Goal: Transaction & Acquisition: Purchase product/service

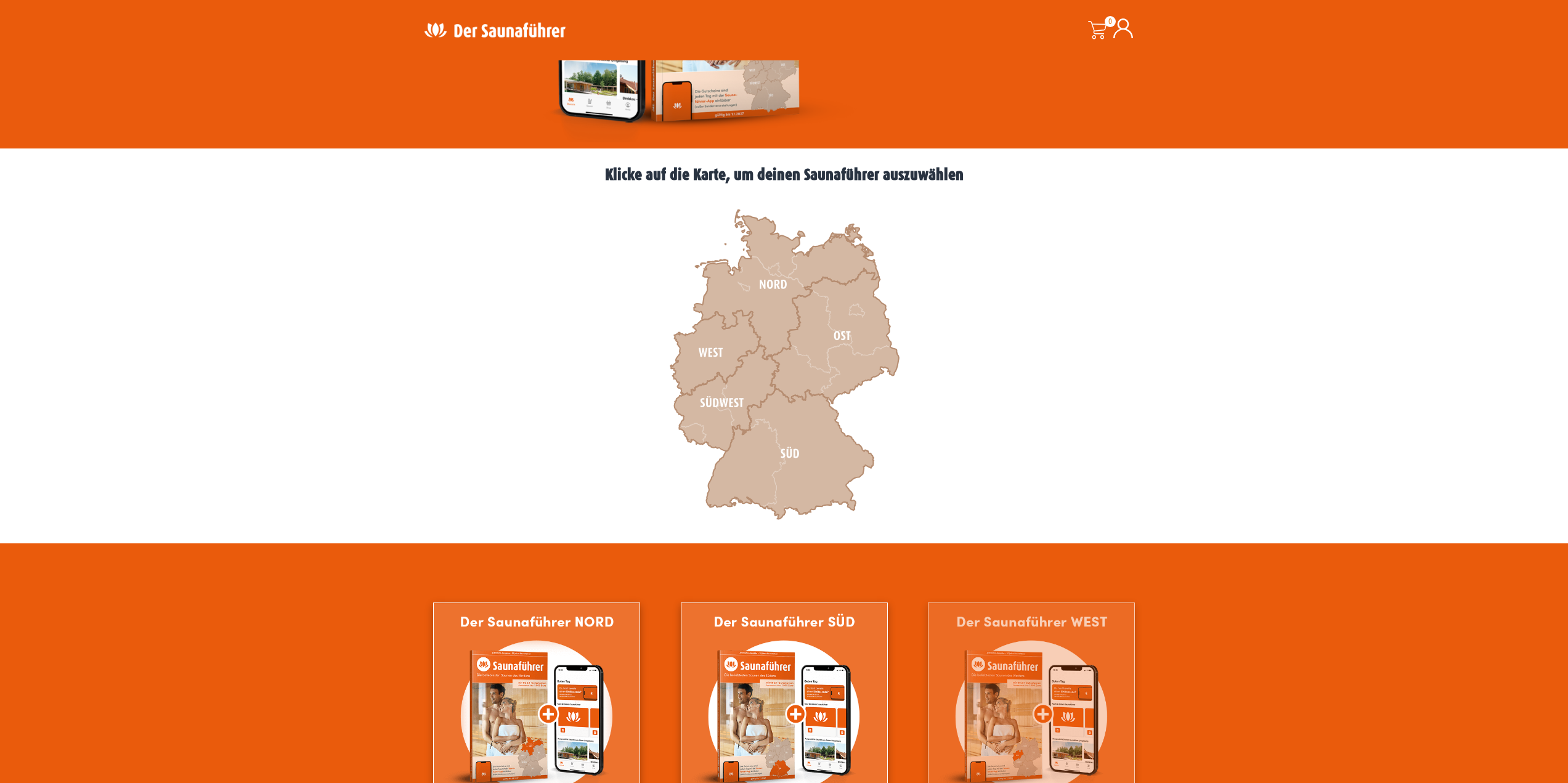
scroll to position [123, 0]
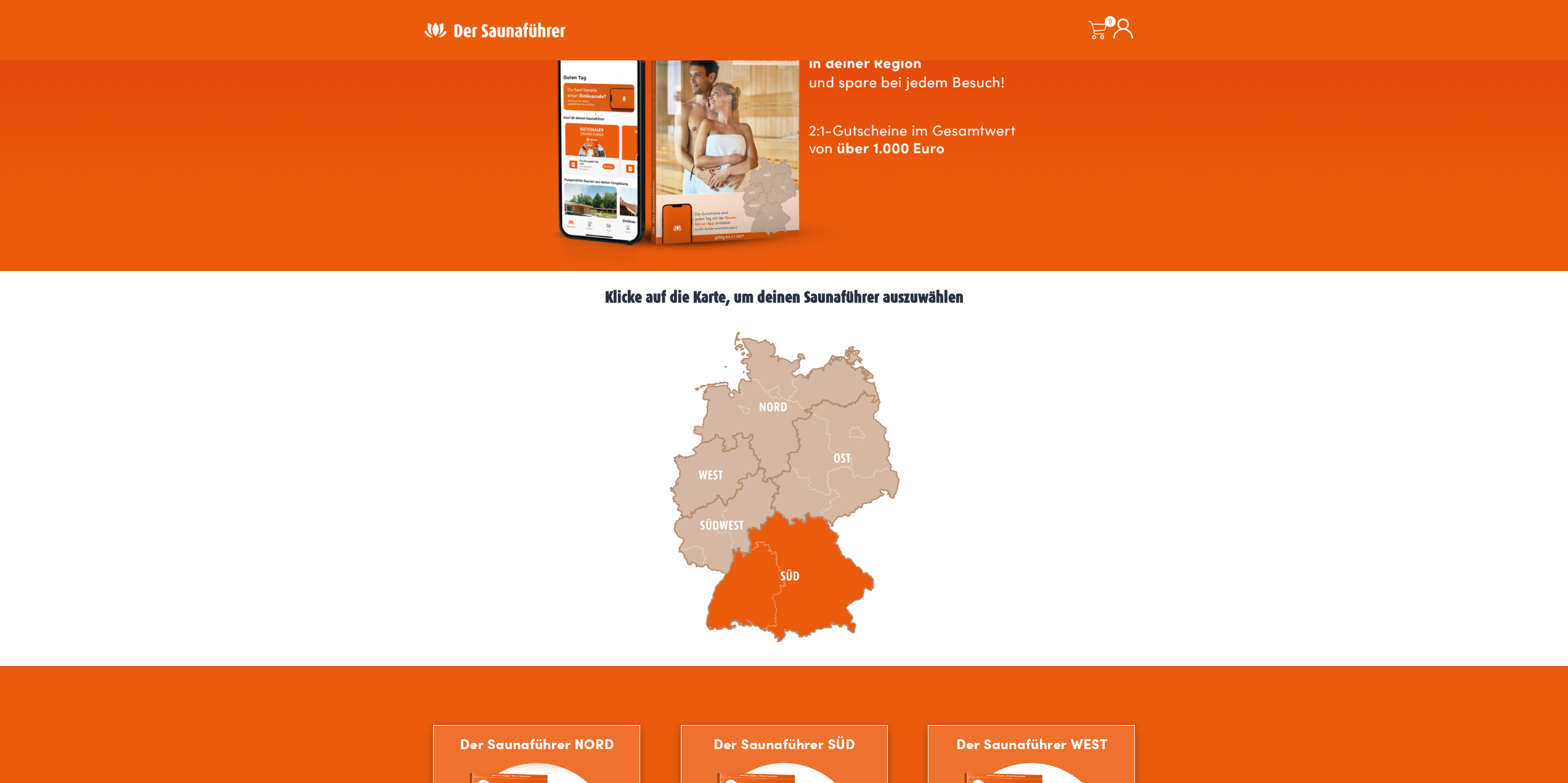
click at [782, 583] on icon at bounding box center [790, 576] width 167 height 131
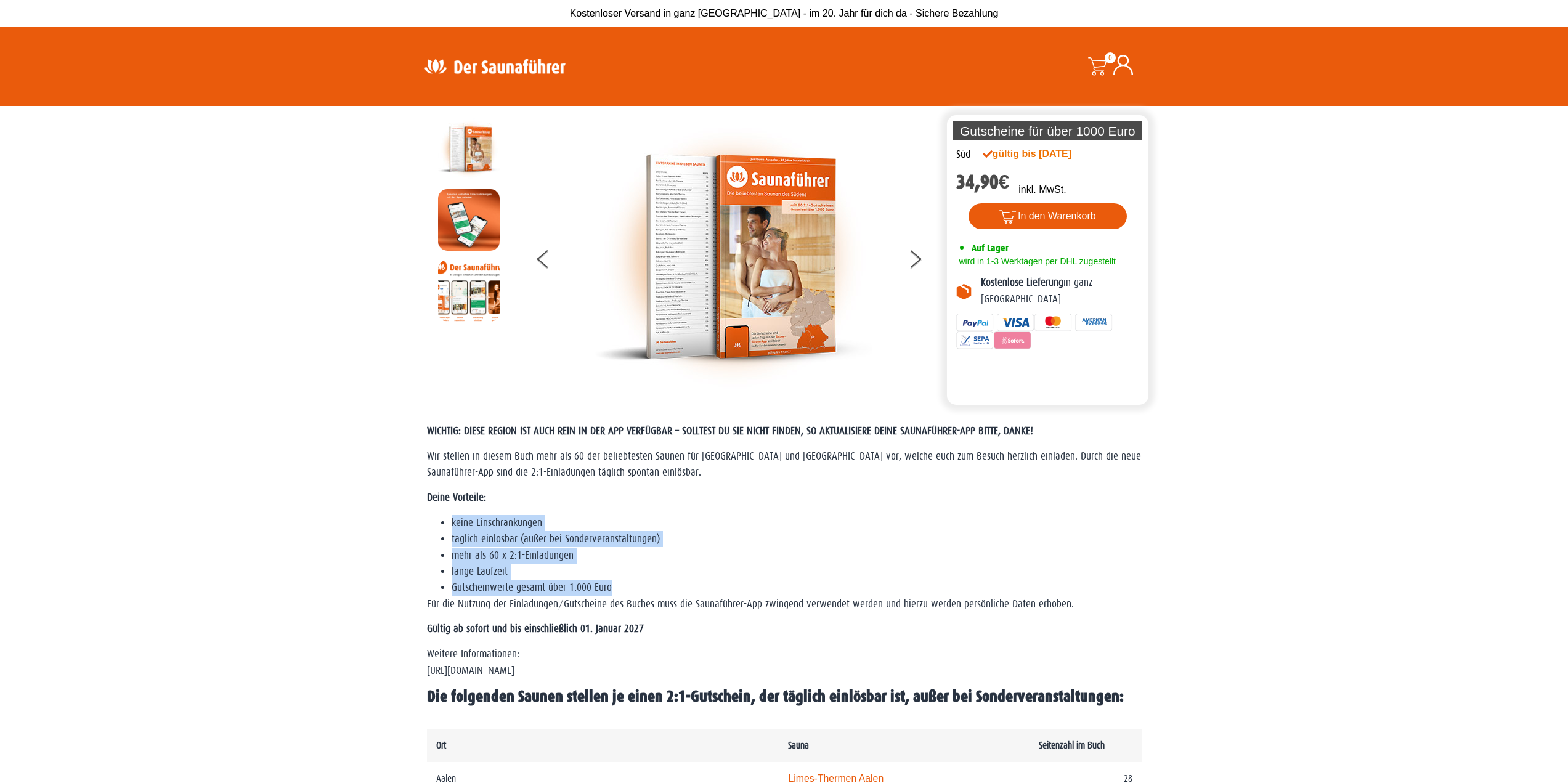
drag, startPoint x: 617, startPoint y: 590, endPoint x: 446, endPoint y: 516, distance: 186.3
click at [446, 516] on ul "keine Einschränkungen täglich einlösbar (außer bei Sonderveranstaltungen) mehr …" at bounding box center [784, 556] width 715 height 81
copy ul "keine Einschränkungen täglich einlösbar (außer bei Sonderveranstaltungen) mehr …"
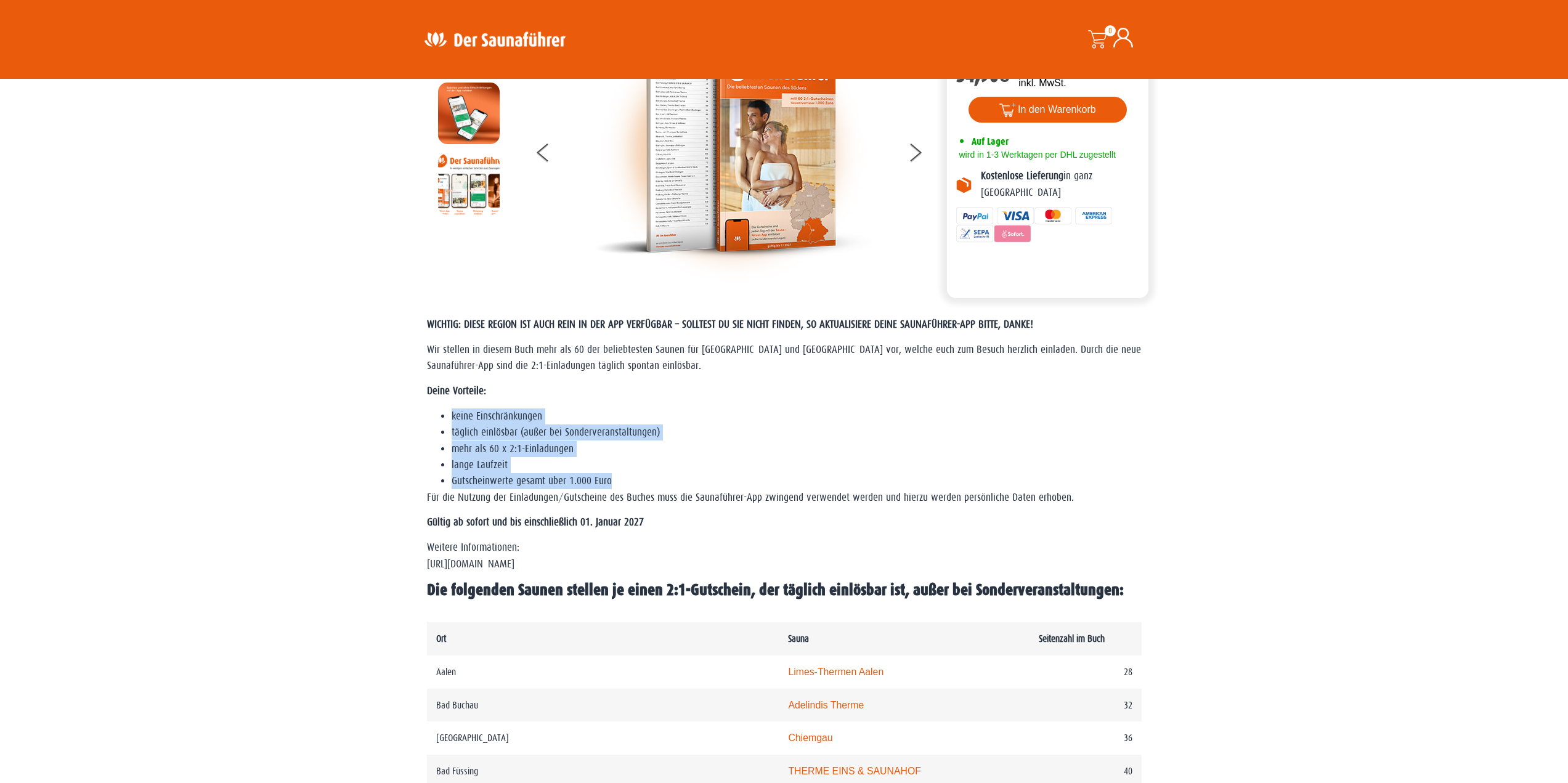
scroll to position [123, 0]
